Goal: Transaction & Acquisition: Purchase product/service

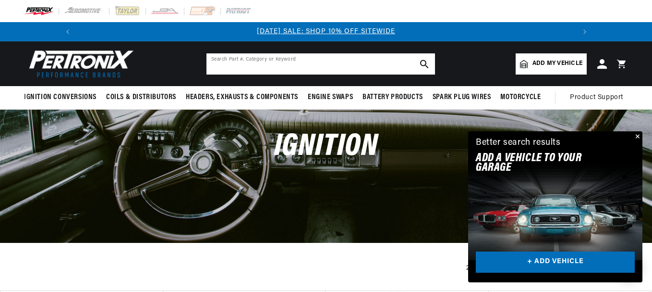
click at [228, 62] on input "text" at bounding box center [321, 63] width 229 height 21
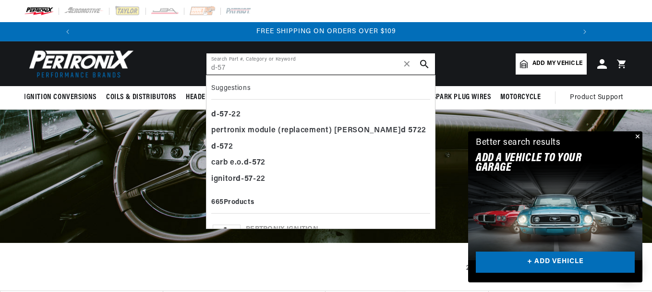
scroll to position [0, 1027]
type input "d-57"
click at [237, 112] on div "d - 57 -22" at bounding box center [320, 115] width 219 height 16
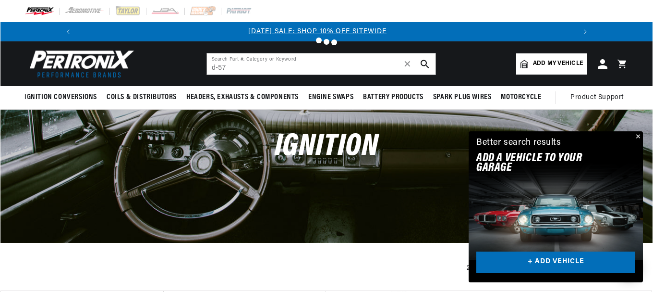
scroll to position [0, 0]
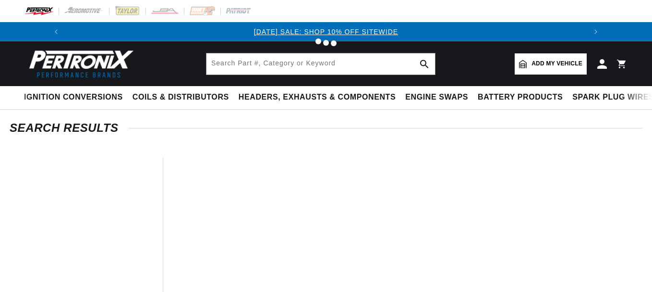
type input "d-57-22"
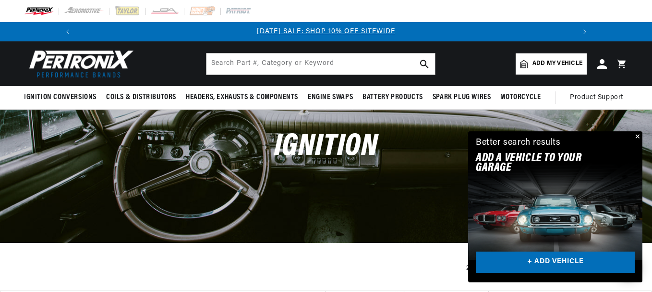
click at [636, 135] on button "Close" at bounding box center [637, 137] width 12 height 12
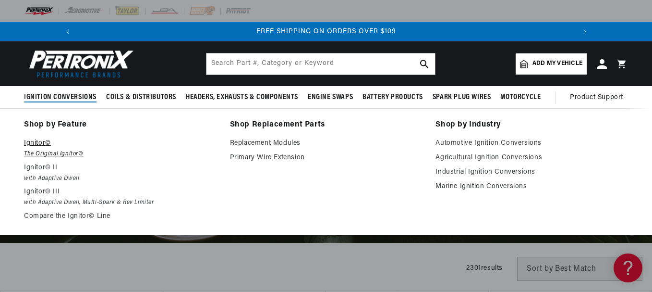
scroll to position [0, 1027]
click at [33, 141] on p "Ignitor©" at bounding box center [120, 143] width 193 height 12
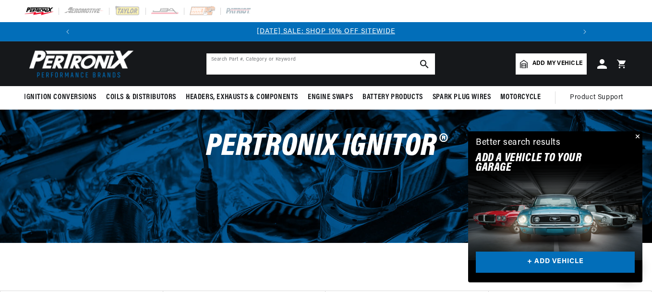
click at [223, 64] on input "text" at bounding box center [321, 63] width 229 height 21
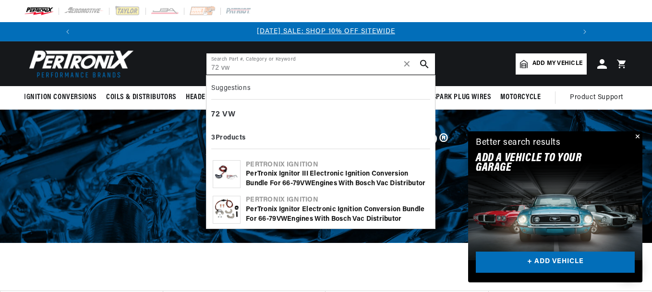
scroll to position [39, 0]
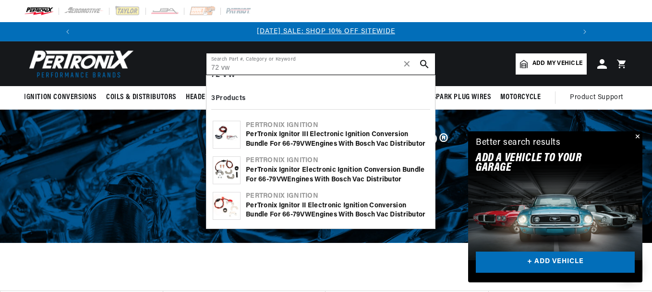
type input "72 vw"
click at [224, 136] on img at bounding box center [226, 134] width 27 height 27
click at [231, 176] on img at bounding box center [226, 170] width 27 height 27
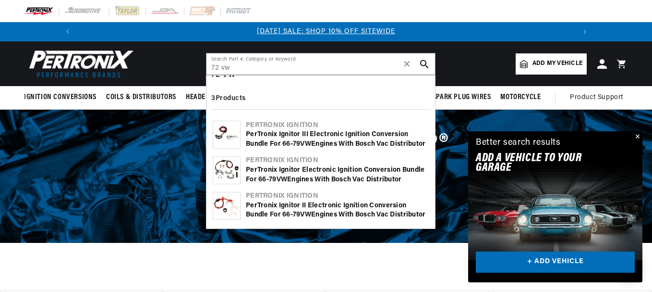
click at [230, 139] on img at bounding box center [226, 134] width 27 height 27
